Goal: Transaction & Acquisition: Purchase product/service

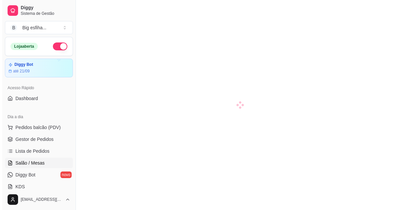
scroll to position [30, 0]
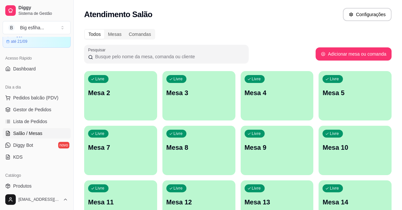
click at [133, 114] on div "button" at bounding box center [120, 116] width 73 height 8
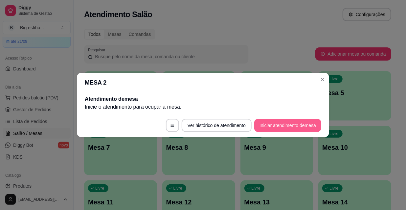
click at [282, 131] on button "Iniciar atendimento de mesa" at bounding box center [287, 125] width 67 height 13
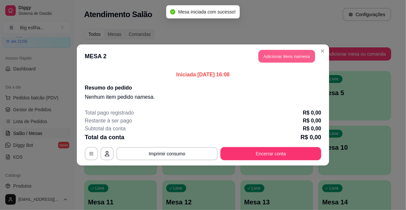
click at [279, 58] on button "Adicionar itens na mesa" at bounding box center [286, 56] width 56 height 13
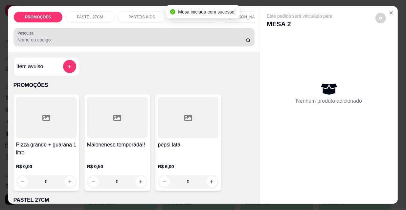
click at [74, 43] on input "Pesquisa" at bounding box center [131, 39] width 228 height 7
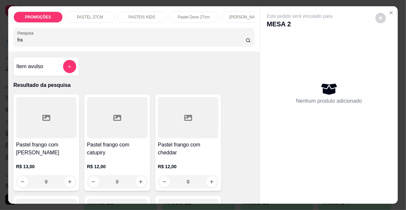
type input "fra"
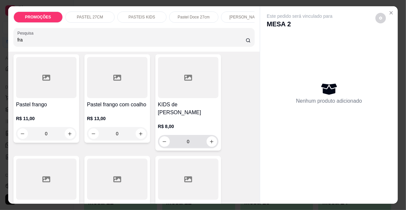
scroll to position [179, 0]
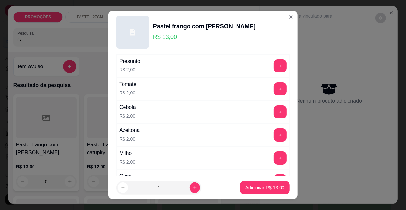
scroll to position [0, 0]
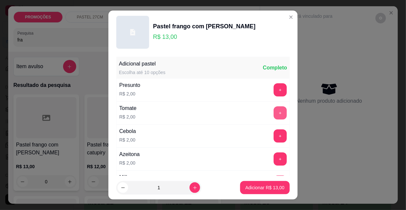
click at [274, 113] on button "+" at bounding box center [280, 112] width 13 height 13
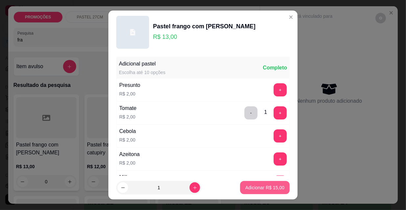
click at [266, 190] on button "Adicionar R$ 15,00" at bounding box center [265, 187] width 50 height 13
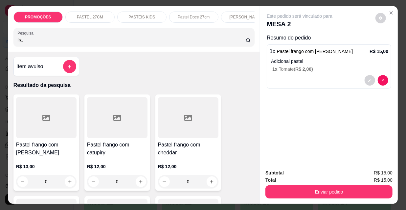
click at [40, 43] on input "fra" at bounding box center [131, 39] width 228 height 7
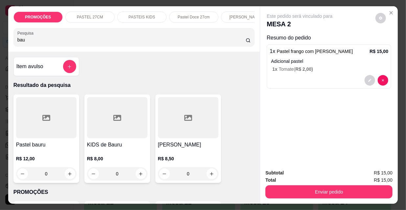
type input "bau"
click at [50, 141] on div "Pastel bauru R$ 12,00 0" at bounding box center [46, 138] width 66 height 88
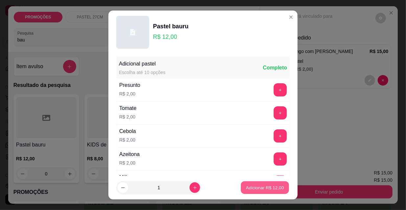
click at [248, 189] on p "Adicionar R$ 12,00" at bounding box center [265, 187] width 38 height 6
type input "1"
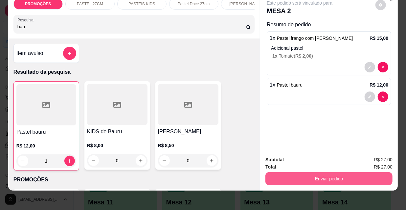
scroll to position [17, 0]
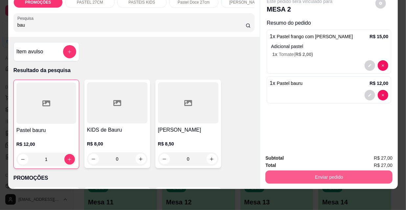
click at [295, 171] on button "Enviar pedido" at bounding box center [328, 176] width 127 height 13
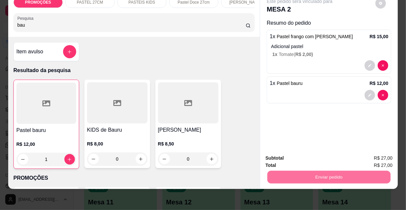
click at [291, 155] on button "Não registrar e enviar pedido" at bounding box center [308, 156] width 68 height 12
